Goal: Information Seeking & Learning: Learn about a topic

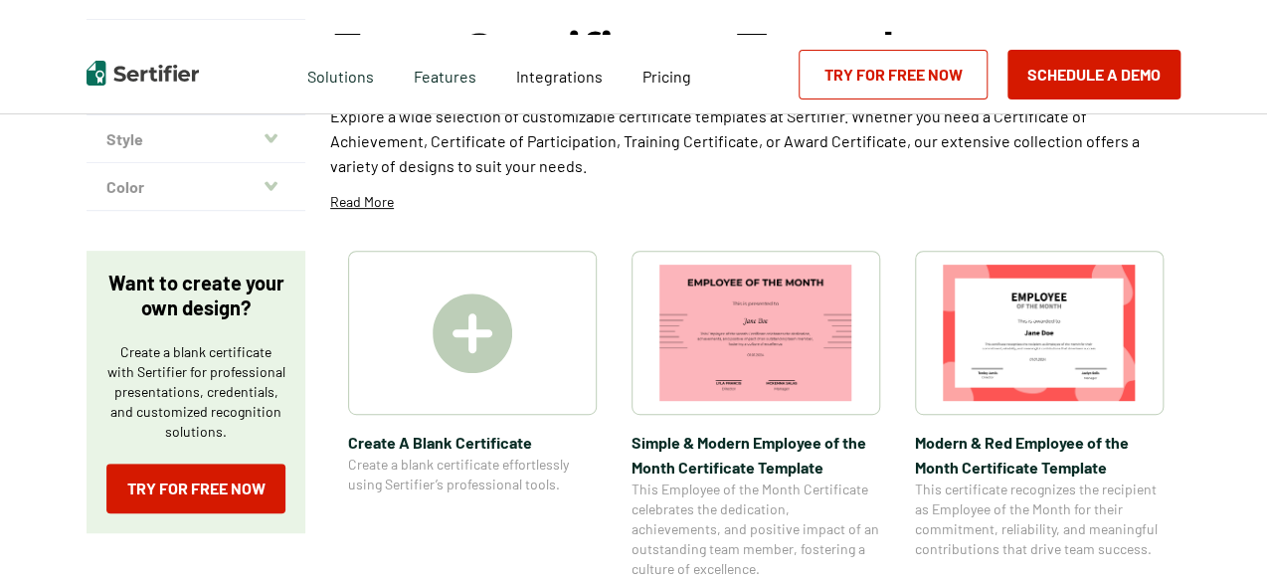
scroll to position [199, 0]
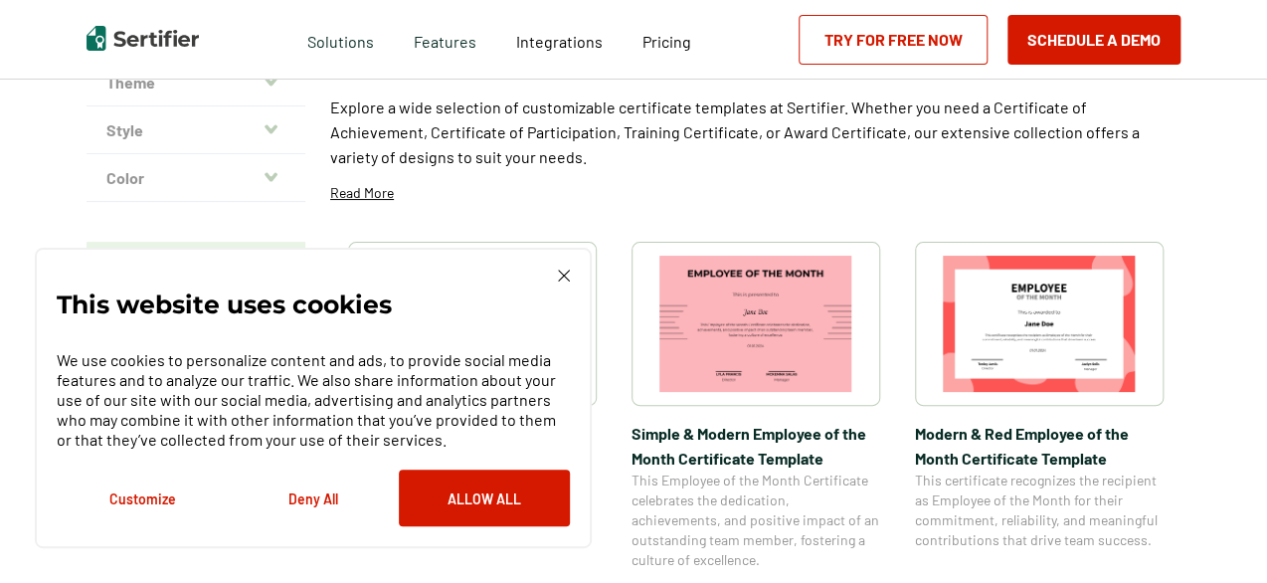
scroll to position [298, 0]
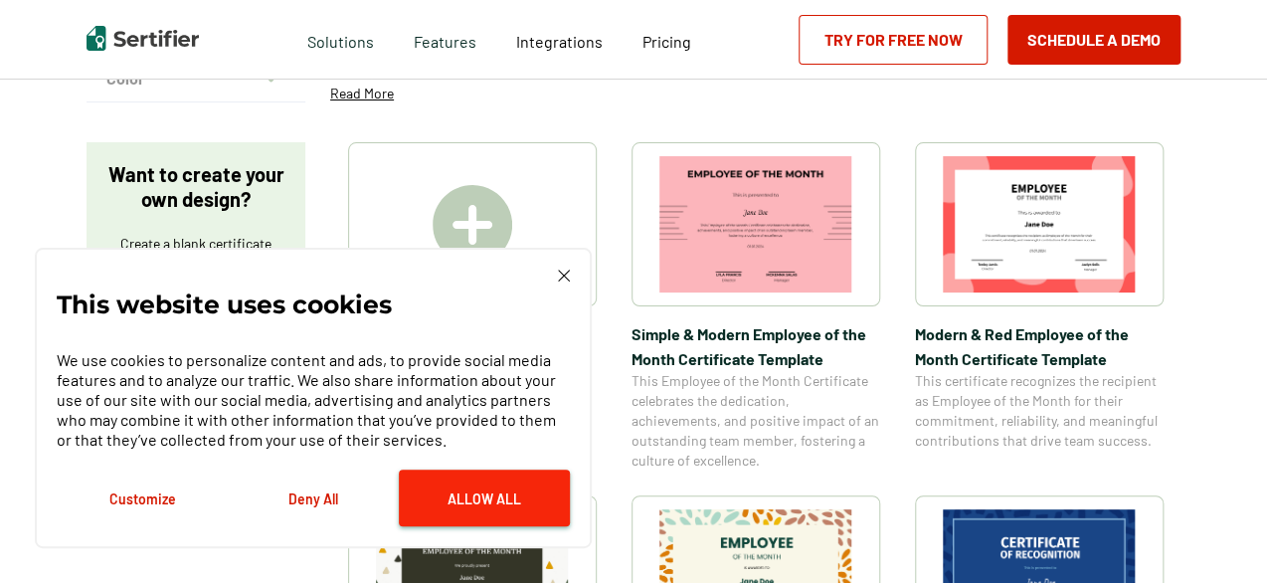
click at [484, 472] on button "Allow All" at bounding box center [484, 497] width 171 height 57
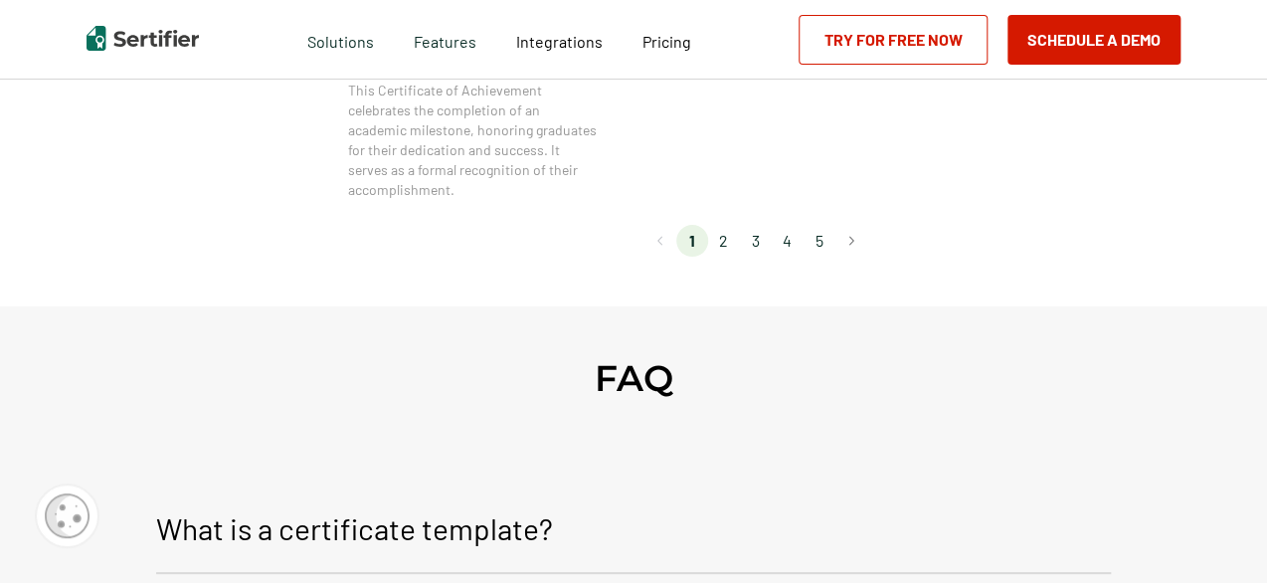
scroll to position [1890, 0]
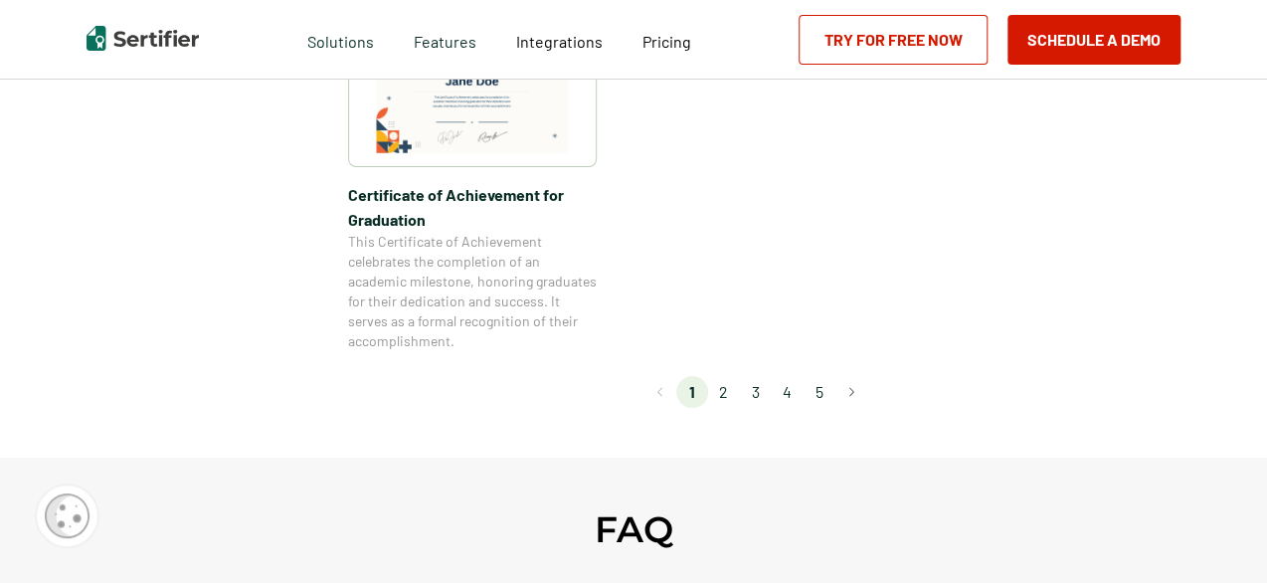
click at [724, 391] on li "2" at bounding box center [724, 392] width 32 height 32
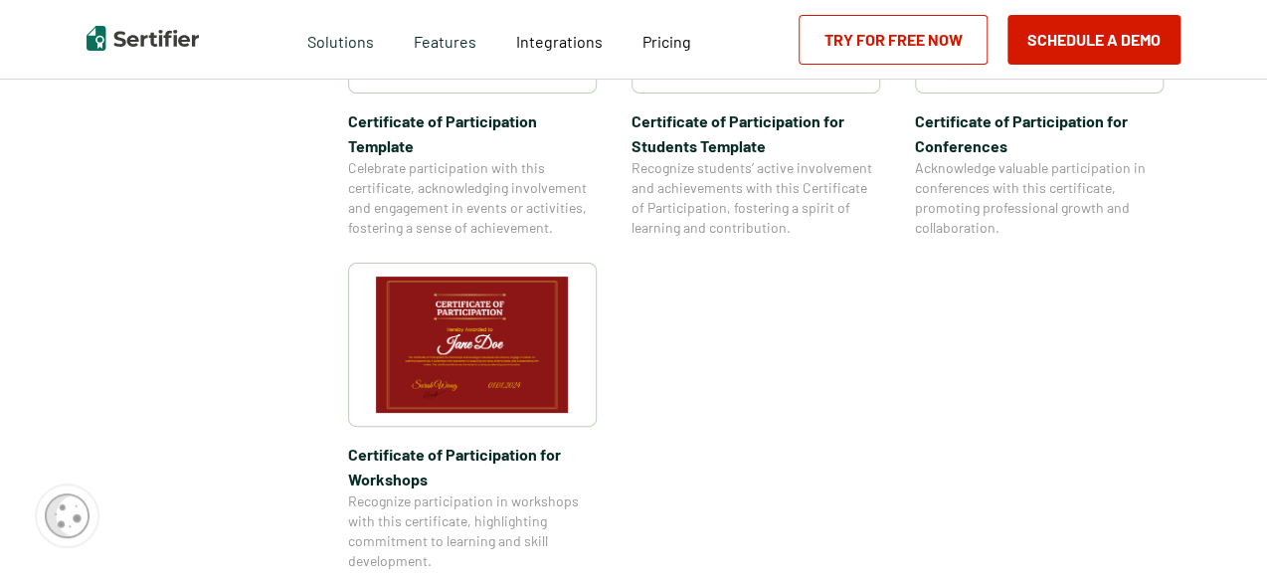
scroll to position [1691, 0]
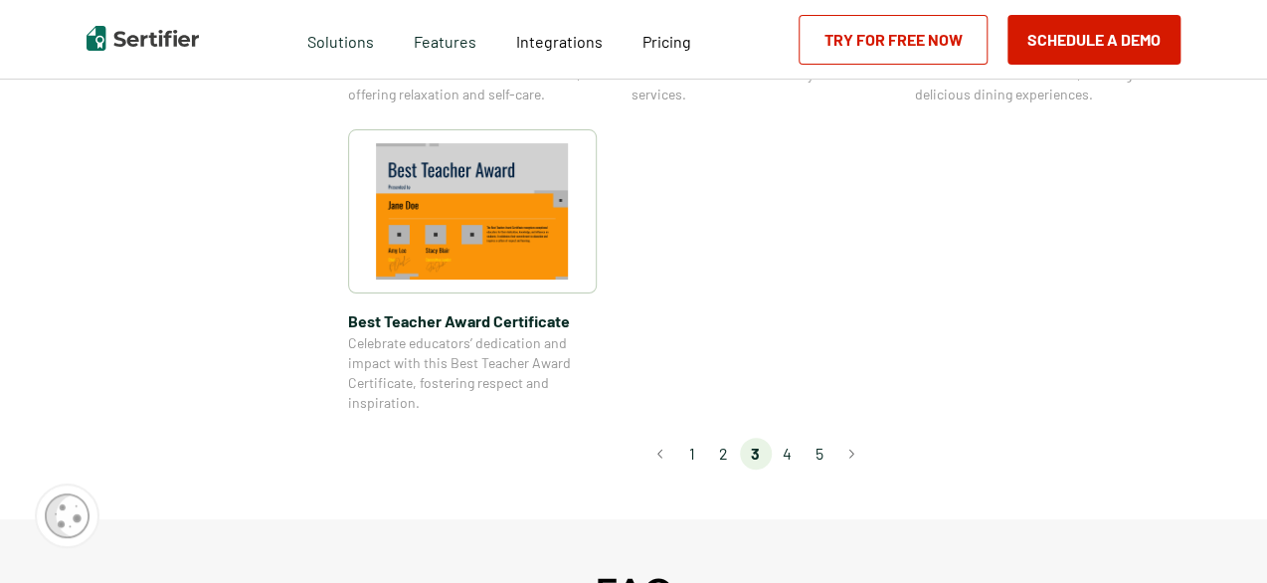
scroll to position [1591, 0]
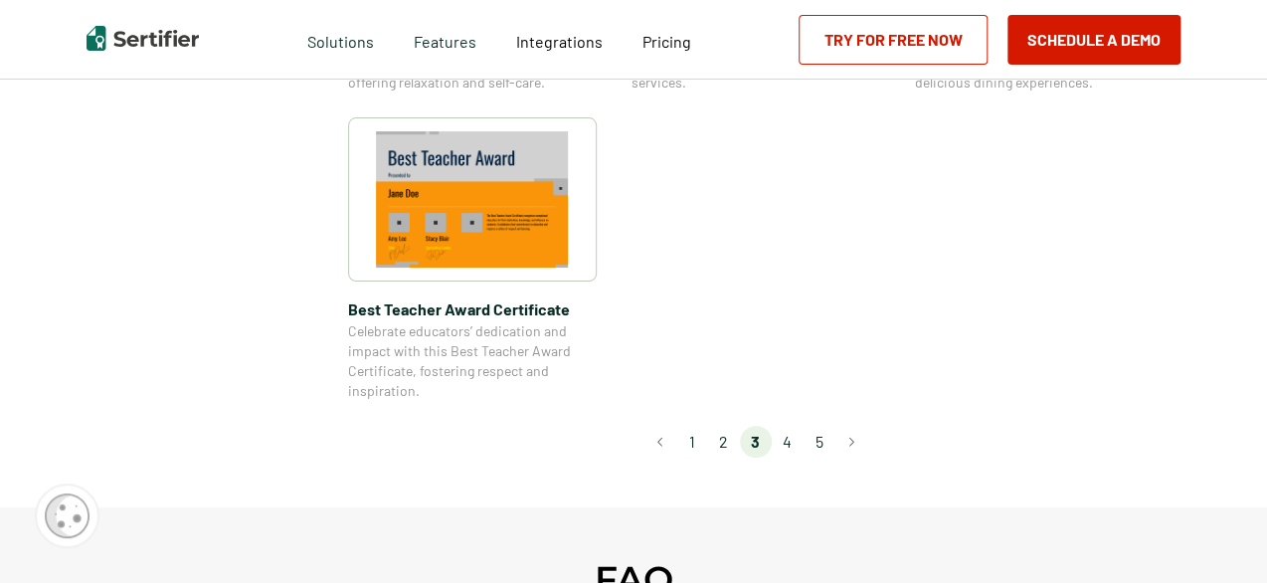
click at [792, 438] on li "4" at bounding box center [788, 442] width 32 height 32
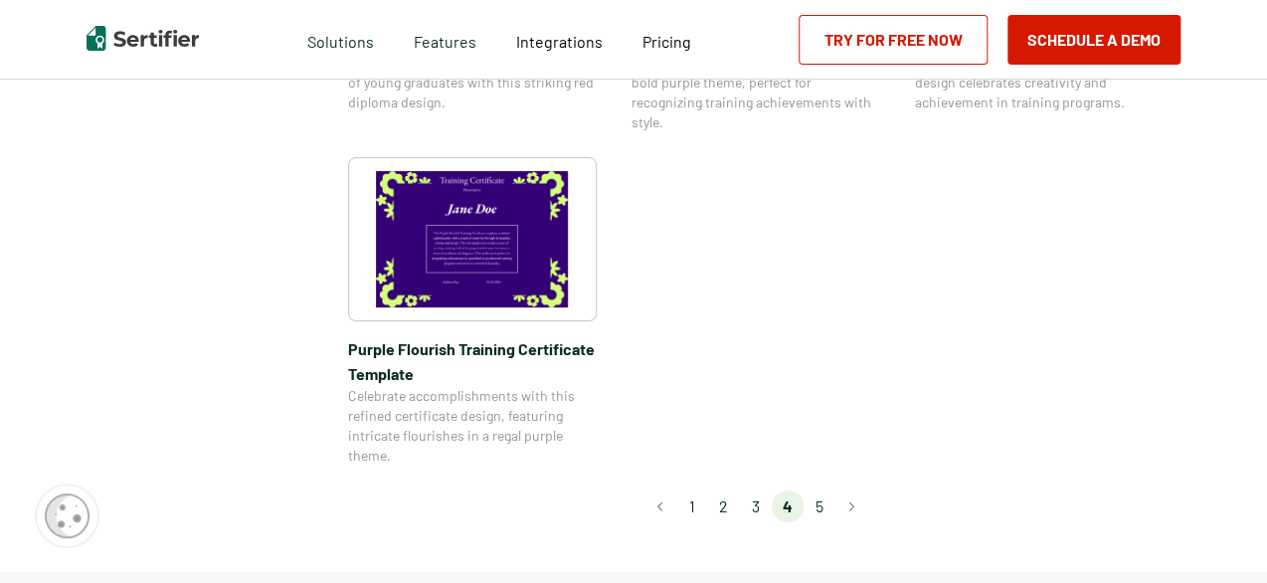
click at [818, 503] on li "5" at bounding box center [820, 506] width 32 height 32
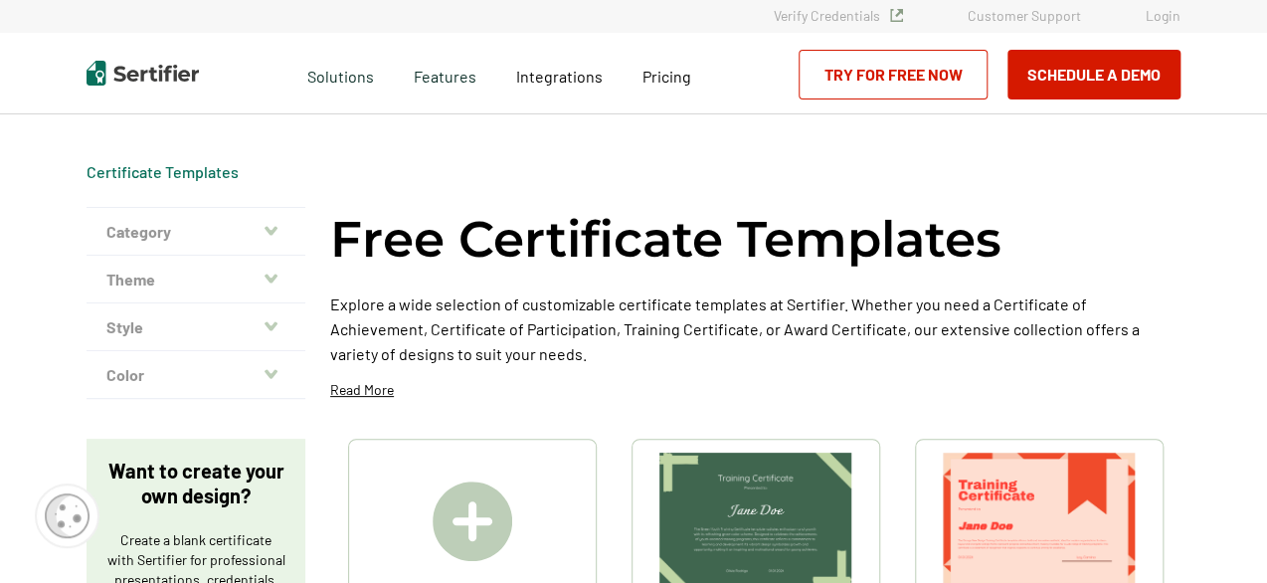
scroll to position [0, 0]
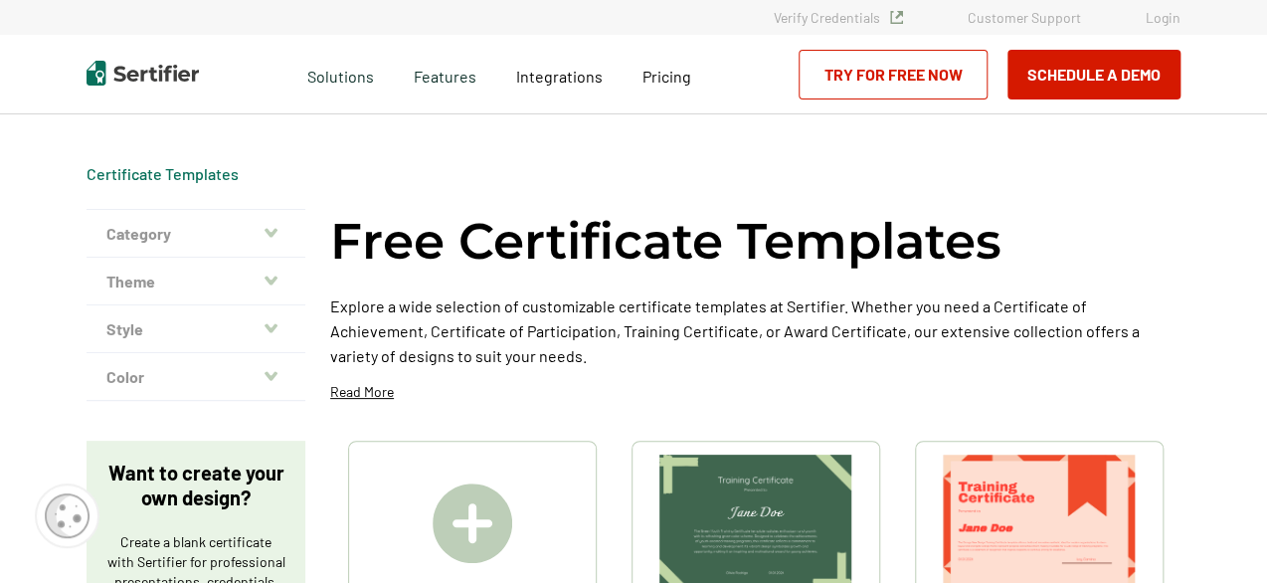
click at [270, 279] on icon "button" at bounding box center [271, 279] width 13 height 9
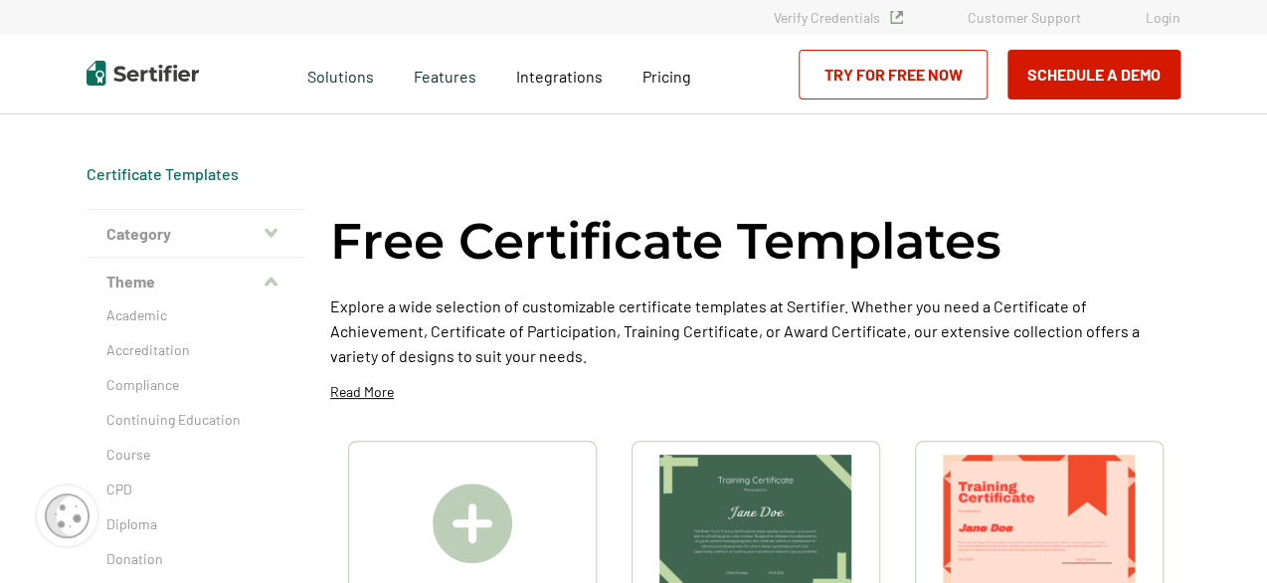
click at [274, 237] on icon "button" at bounding box center [271, 233] width 13 height 16
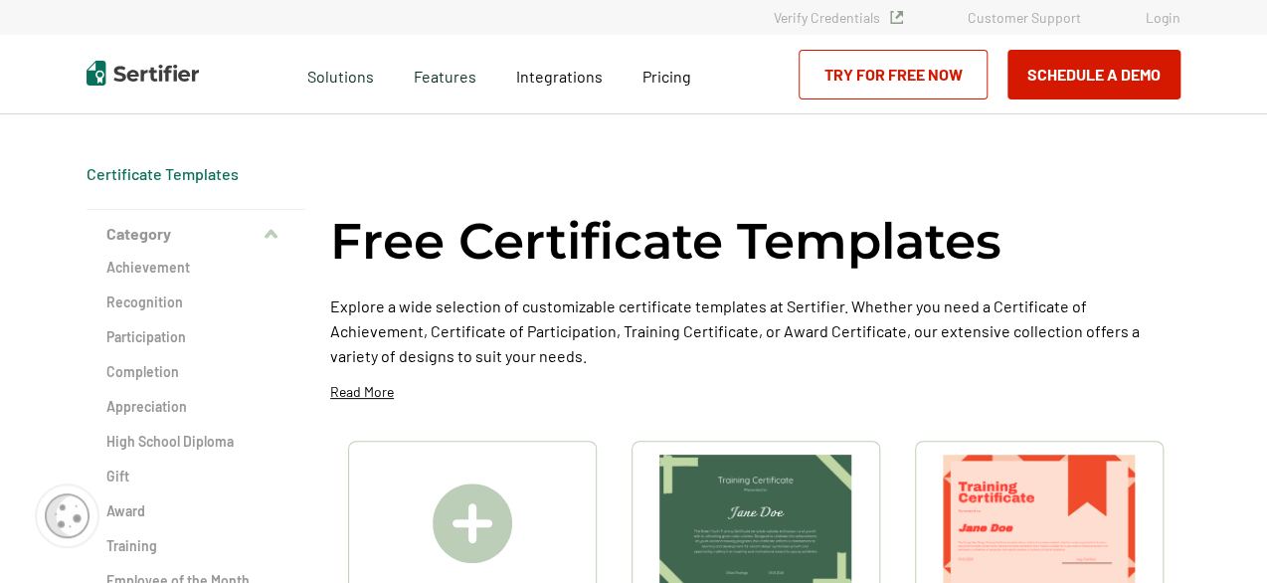
scroll to position [99, 0]
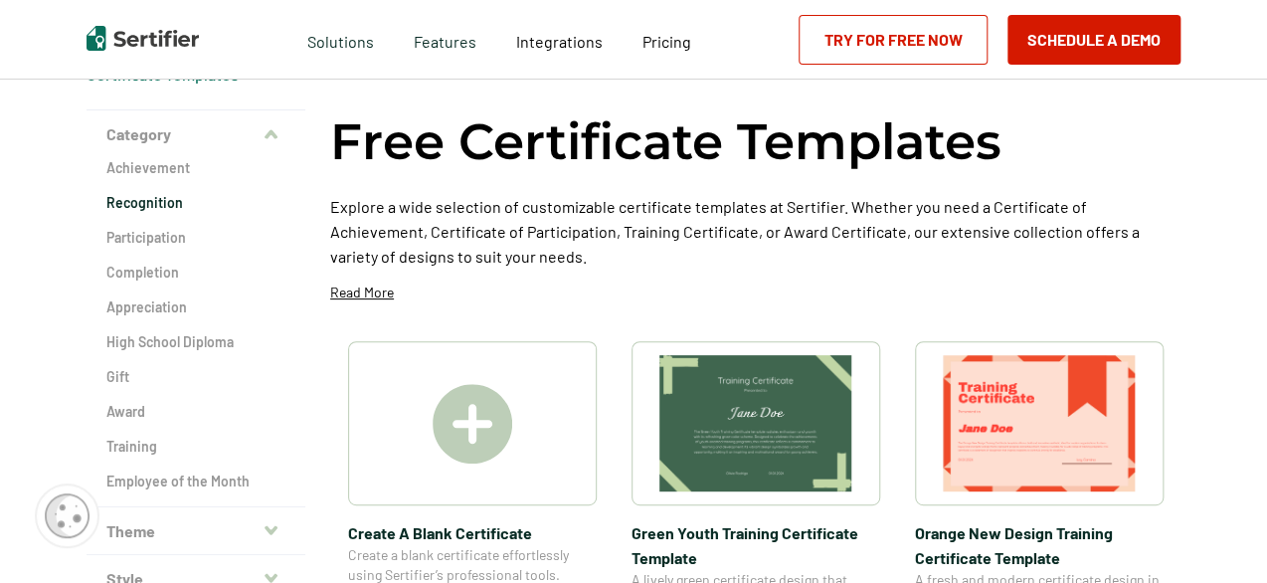
click at [178, 209] on h2 "Recognition" at bounding box center [195, 203] width 179 height 20
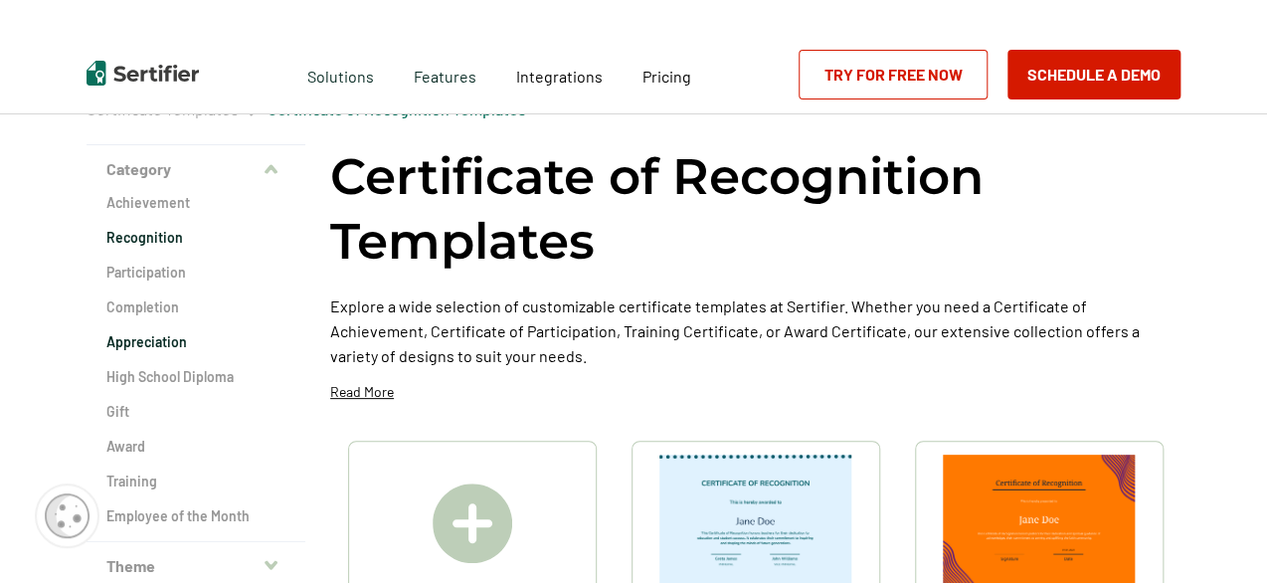
scroll to position [99, 0]
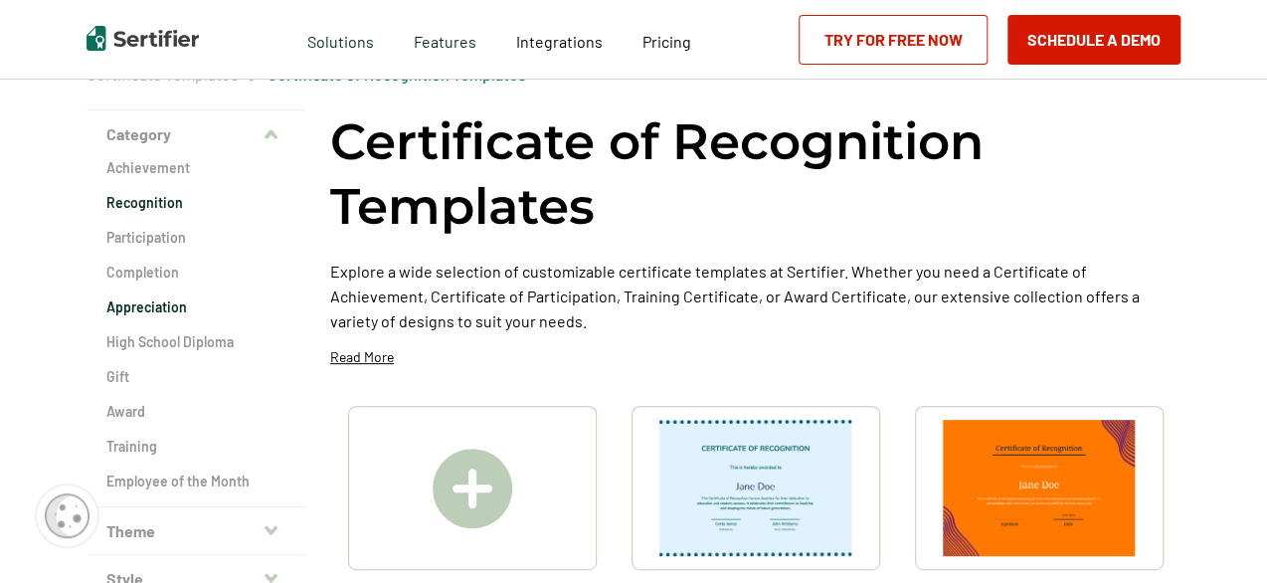
click at [130, 304] on h2 "Appreciation" at bounding box center [195, 307] width 179 height 20
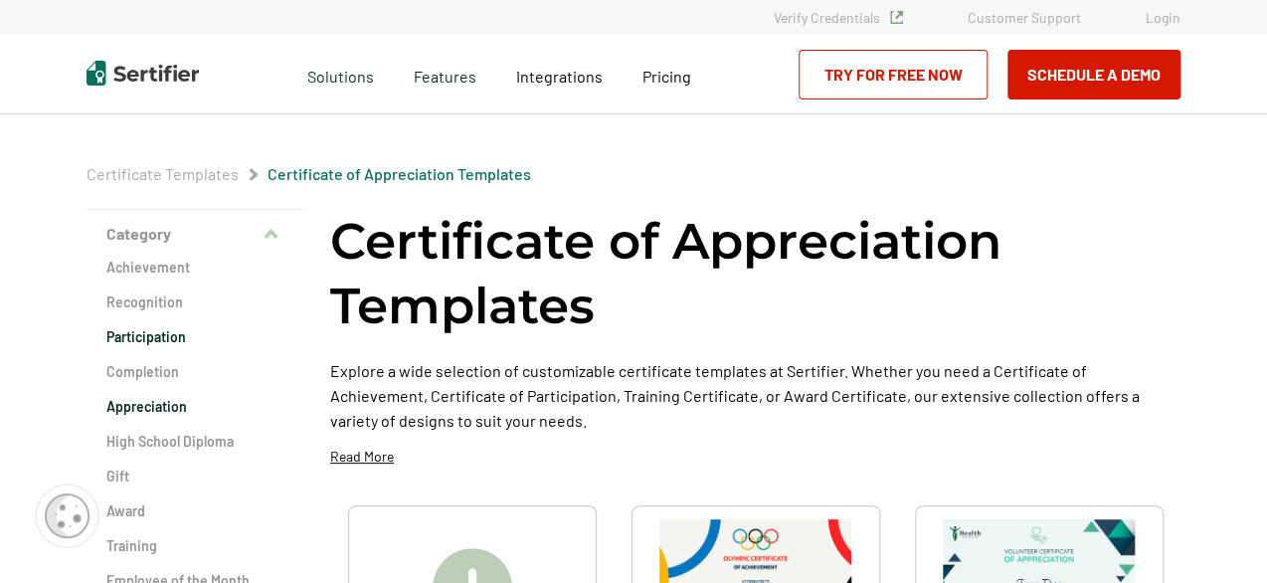
click at [143, 337] on h2 "Participation" at bounding box center [195, 337] width 179 height 20
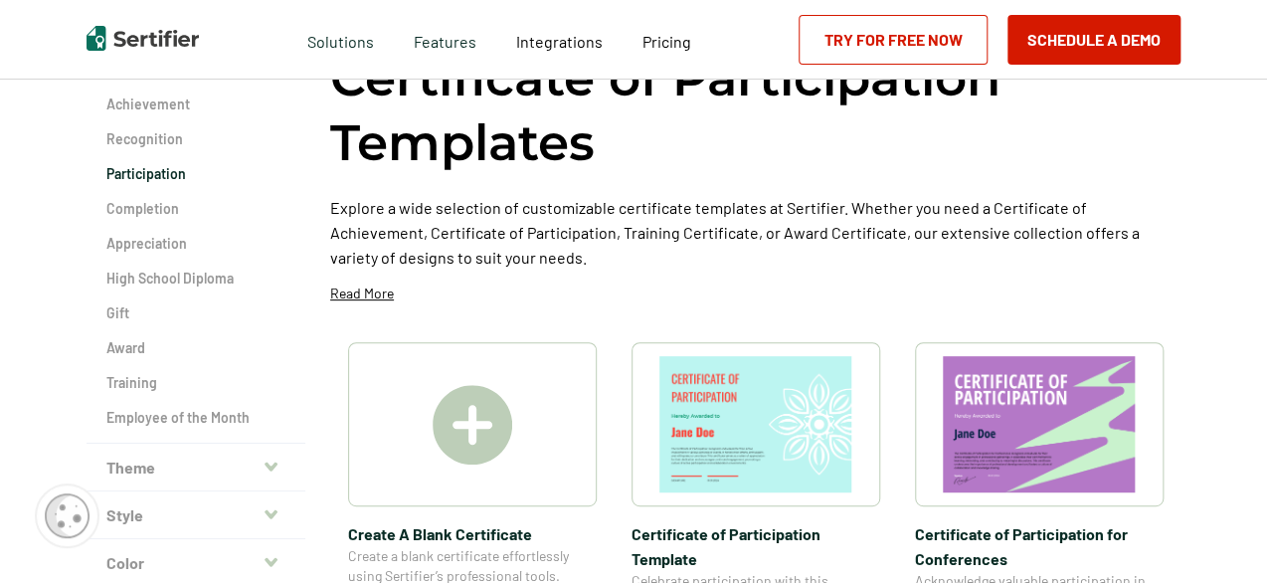
scroll to position [298, 0]
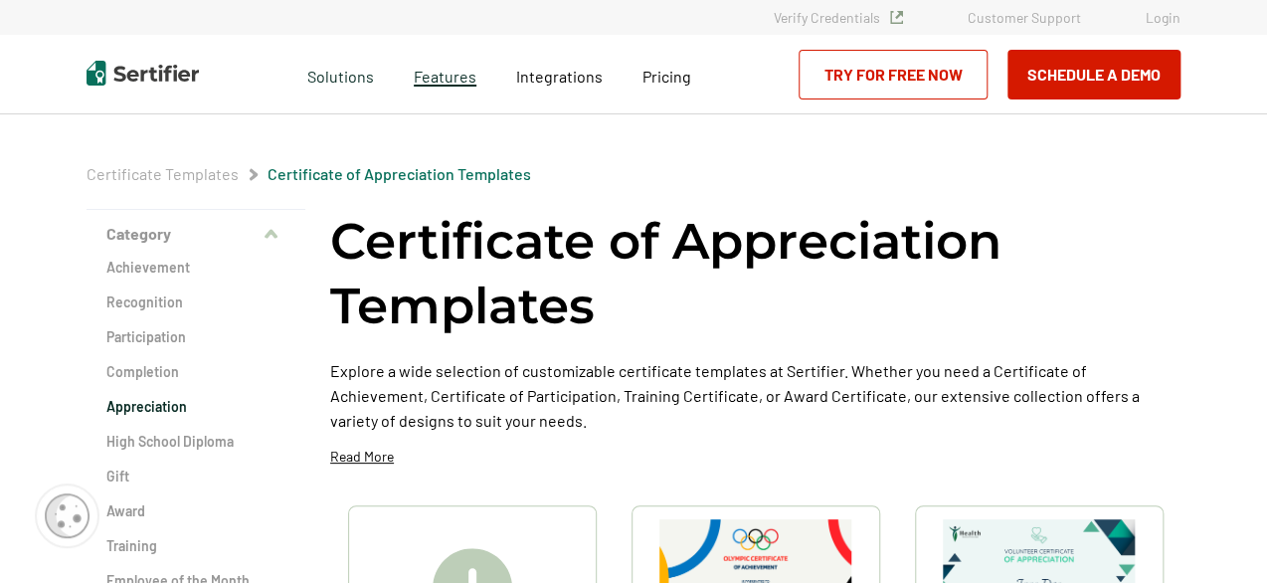
scroll to position [99, 0]
